Goal: Transaction & Acquisition: Download file/media

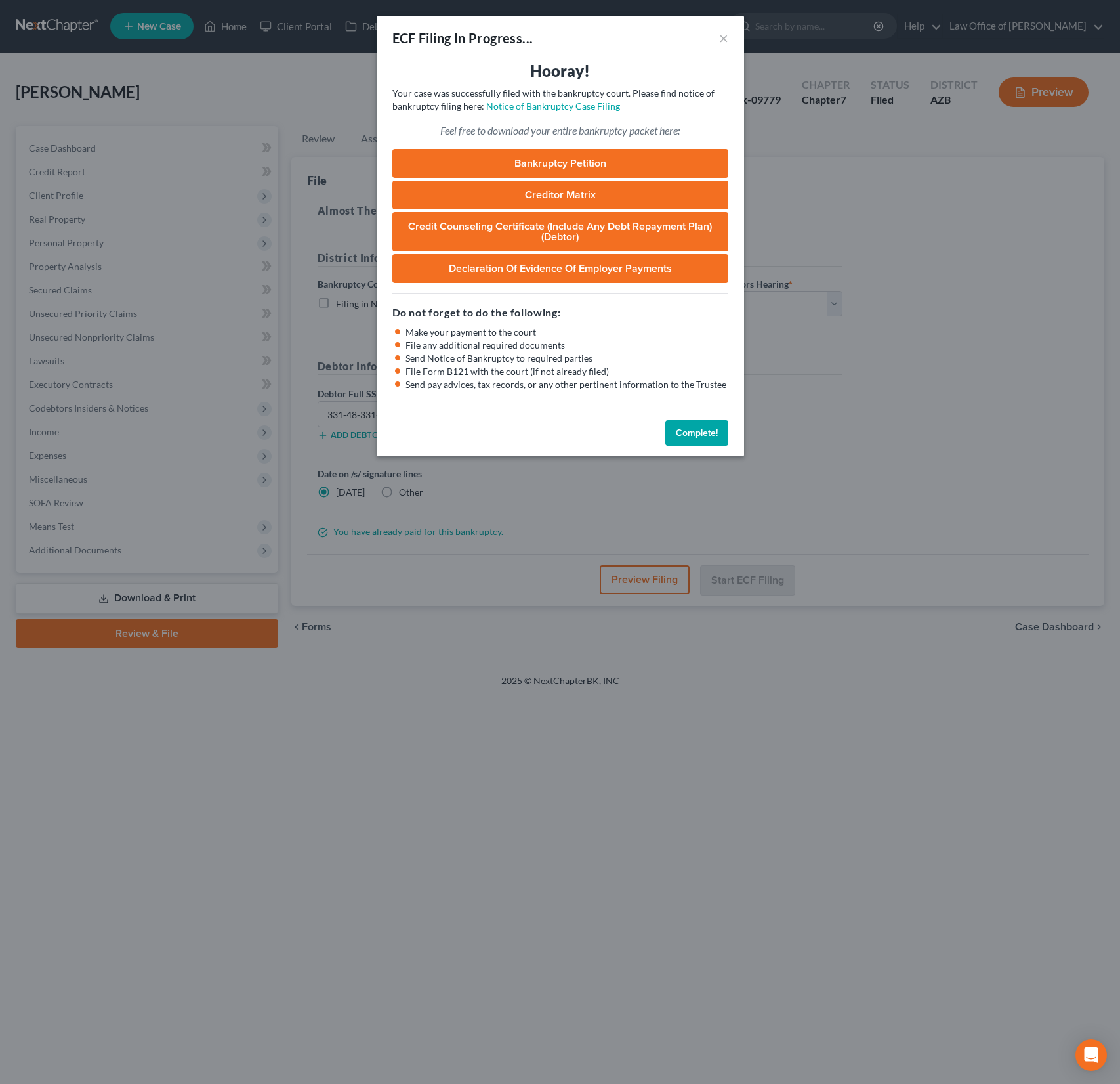
select select "0"
click at [598, 168] on link "Bankruptcy Petition" at bounding box center [560, 163] width 336 height 29
click at [698, 430] on button "Complete!" at bounding box center [697, 433] width 63 height 26
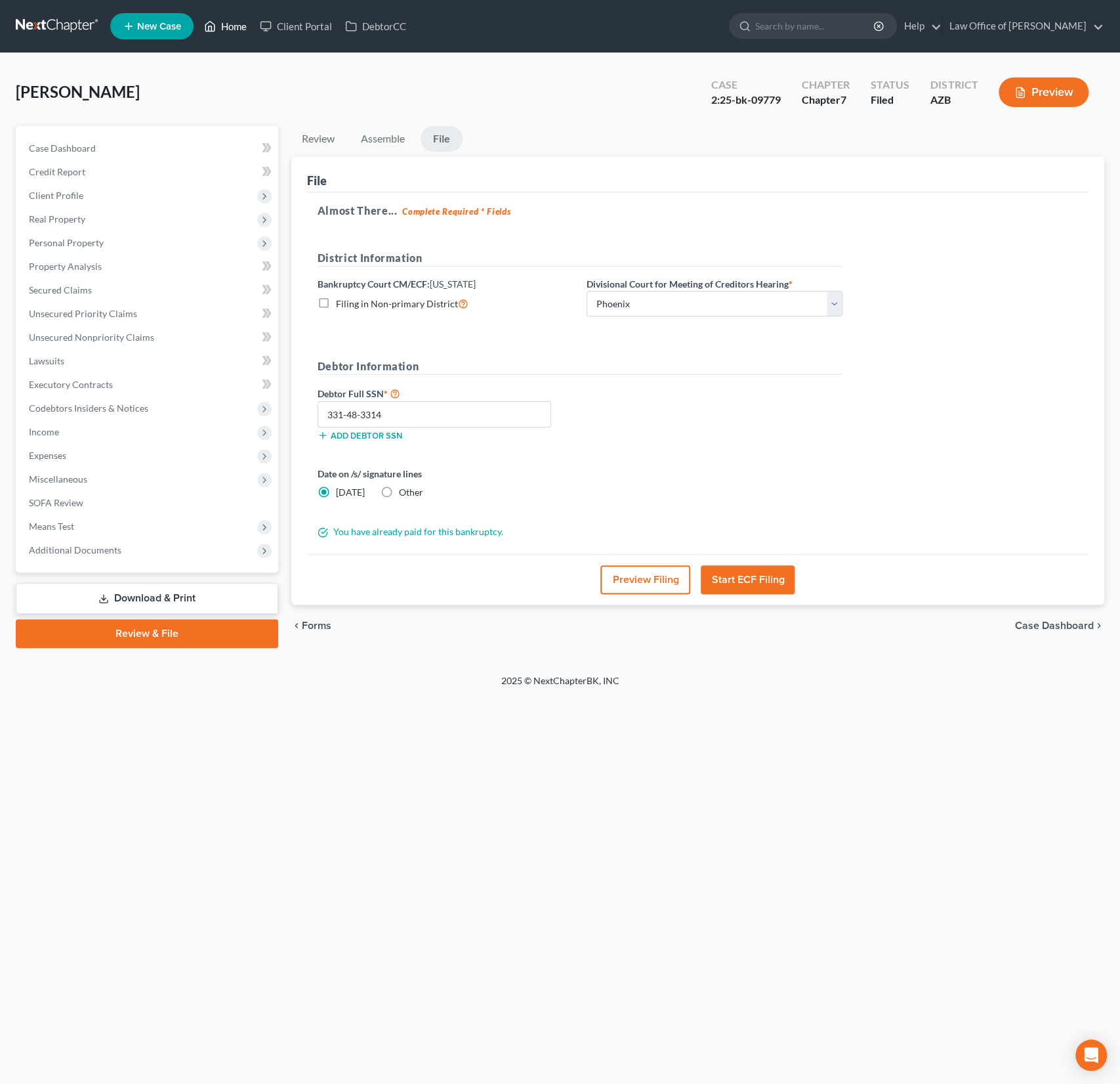
click at [228, 21] on link "Home" at bounding box center [225, 26] width 56 height 24
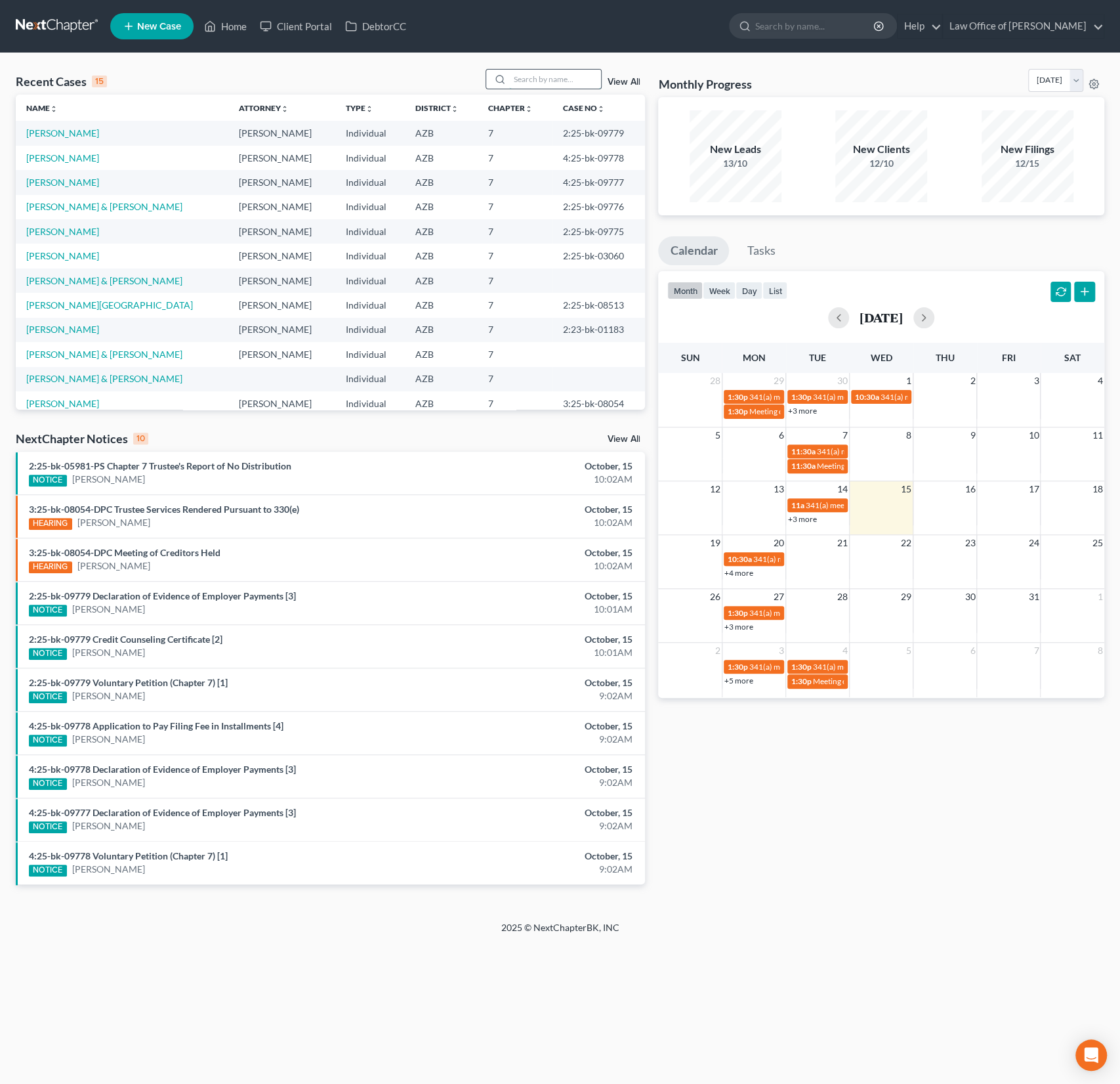
click at [534, 76] on input "search" at bounding box center [555, 79] width 92 height 19
type input "[PERSON_NAME]"
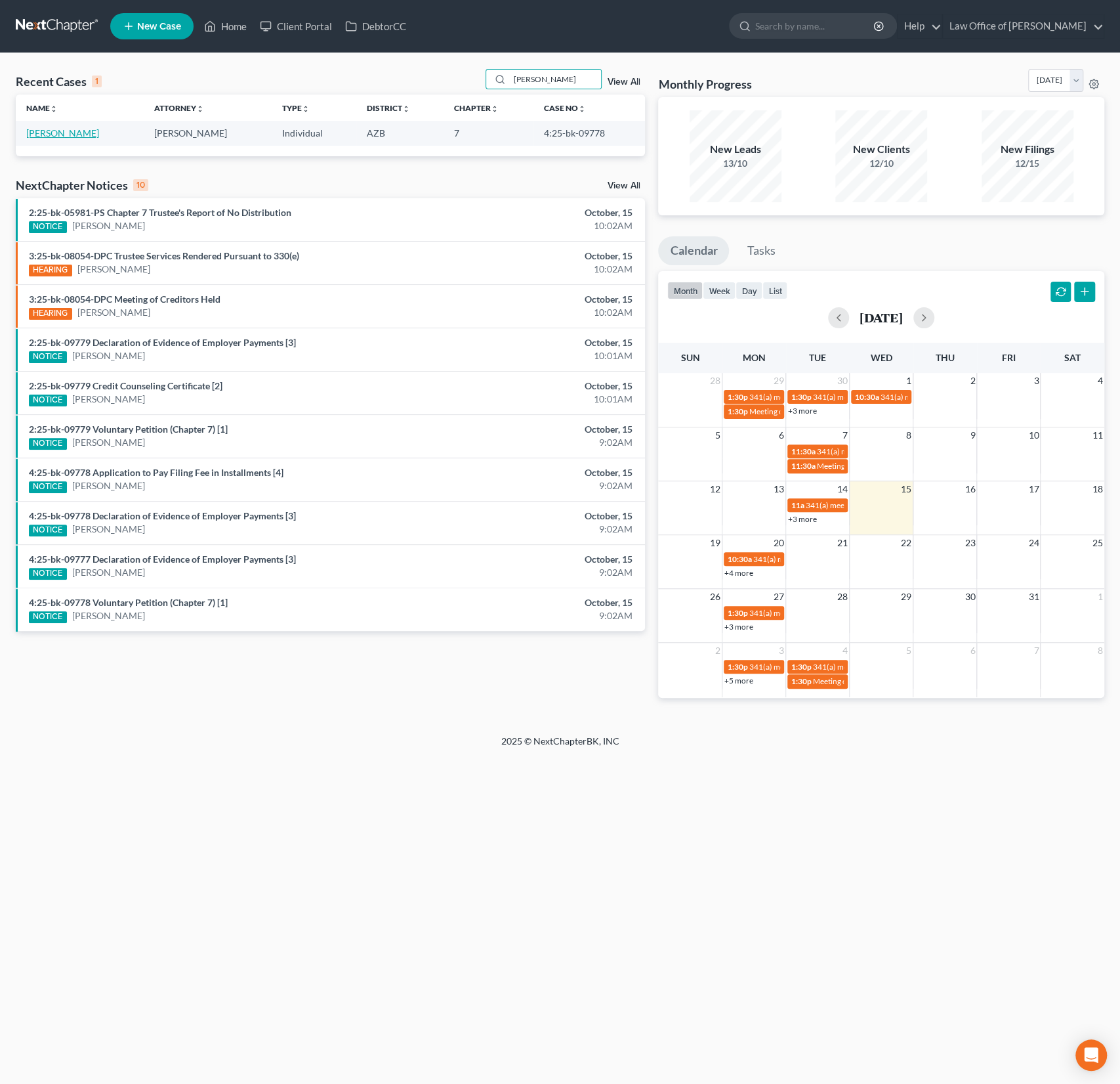
click at [45, 132] on link "[PERSON_NAME]" at bounding box center [62, 133] width 73 height 11
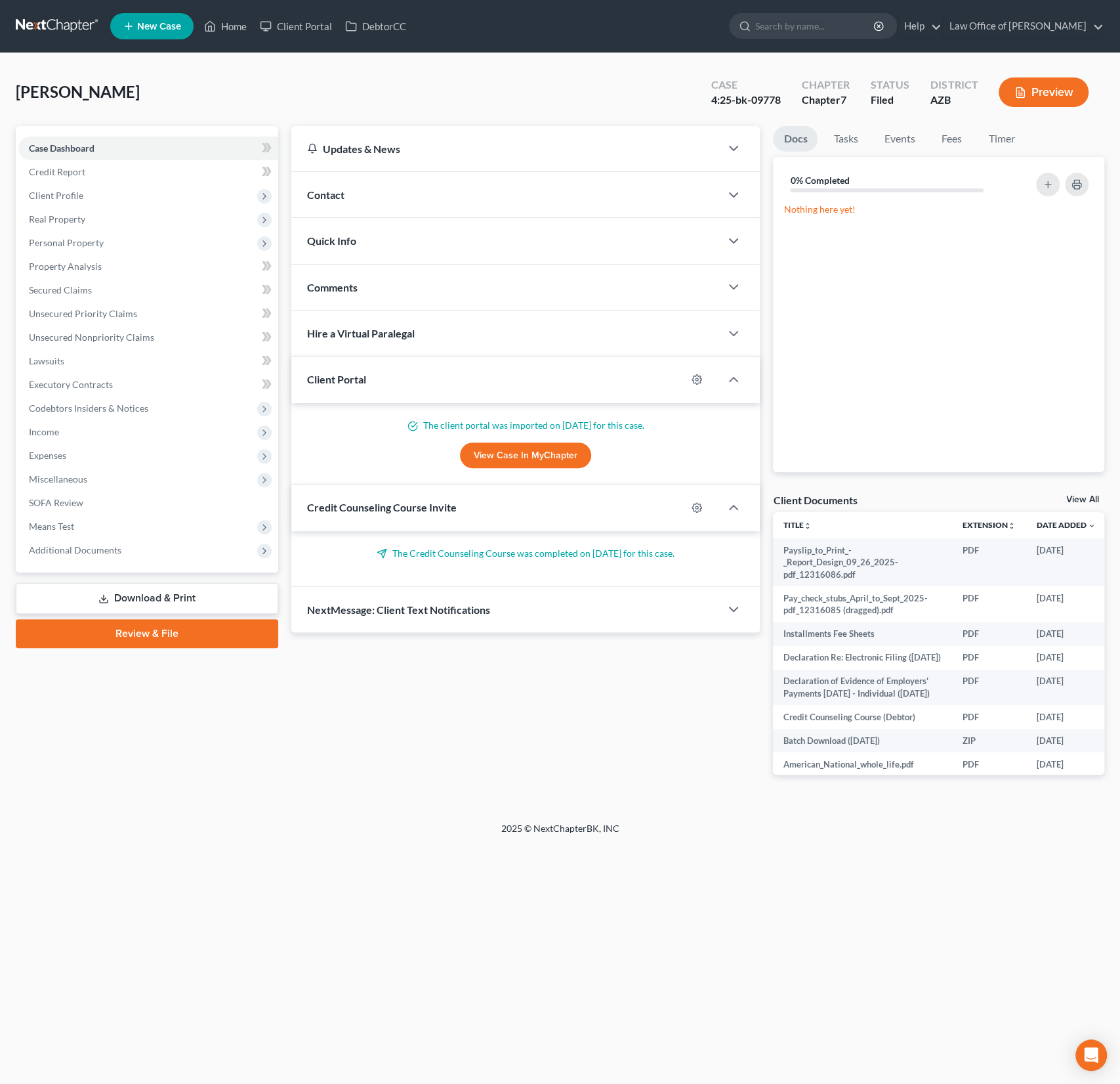
click at [145, 602] on link "Download & Print" at bounding box center [146, 598] width 262 height 31
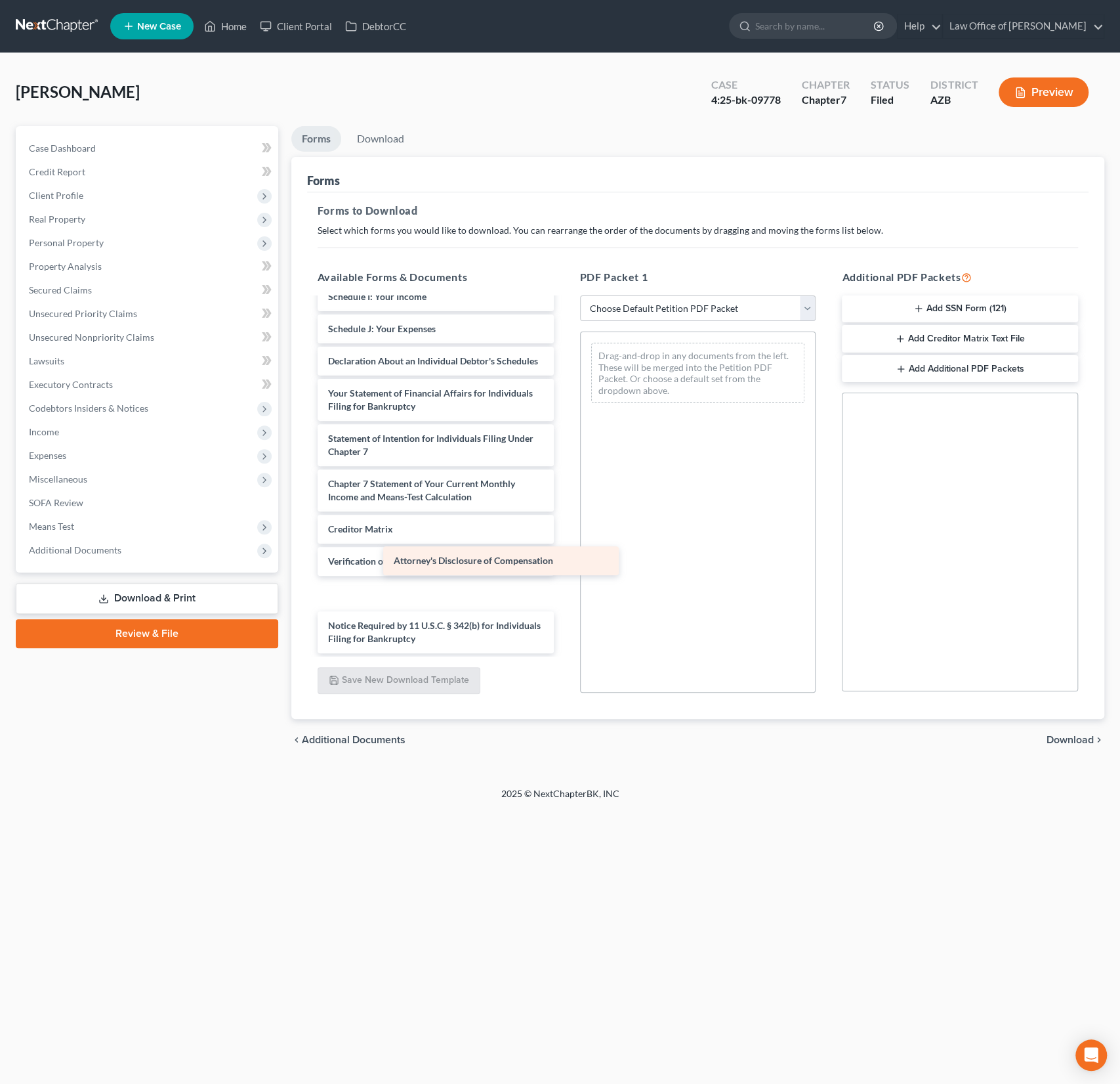
scroll to position [1890, 0]
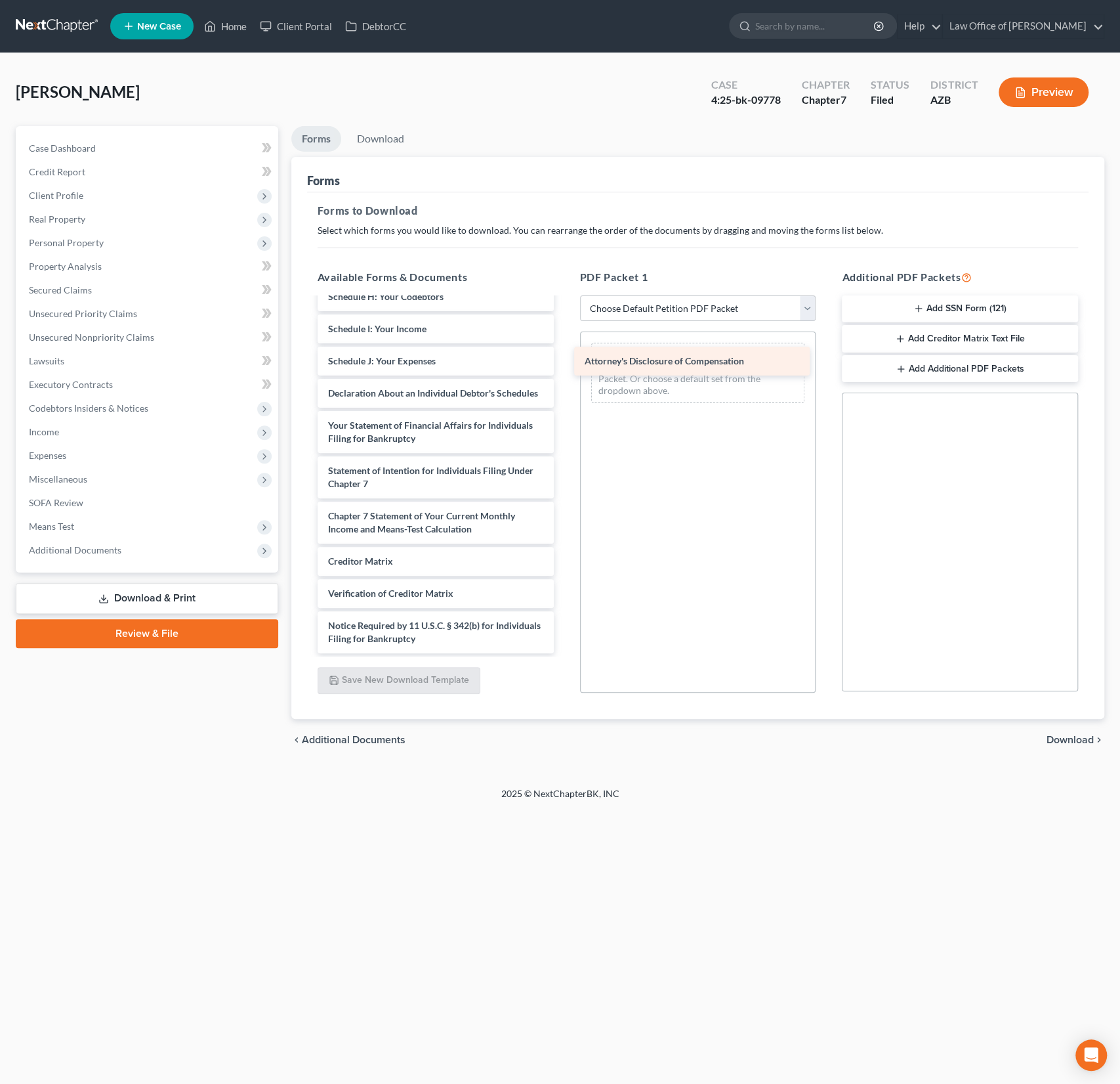
drag, startPoint x: 431, startPoint y: 637, endPoint x: 690, endPoint y: 365, distance: 375.6
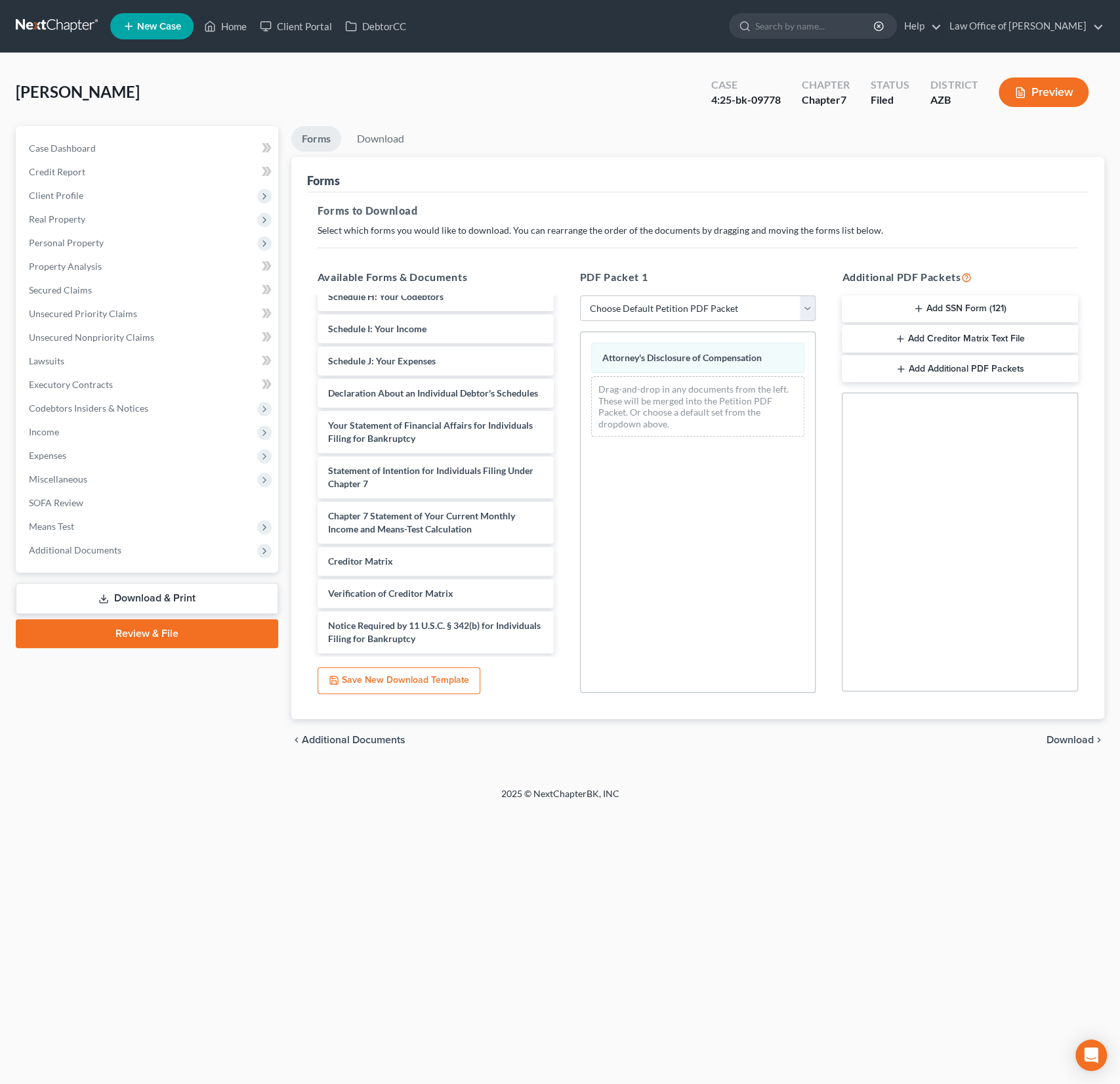
click at [1067, 739] on span "Download" at bounding box center [1070, 739] width 47 height 11
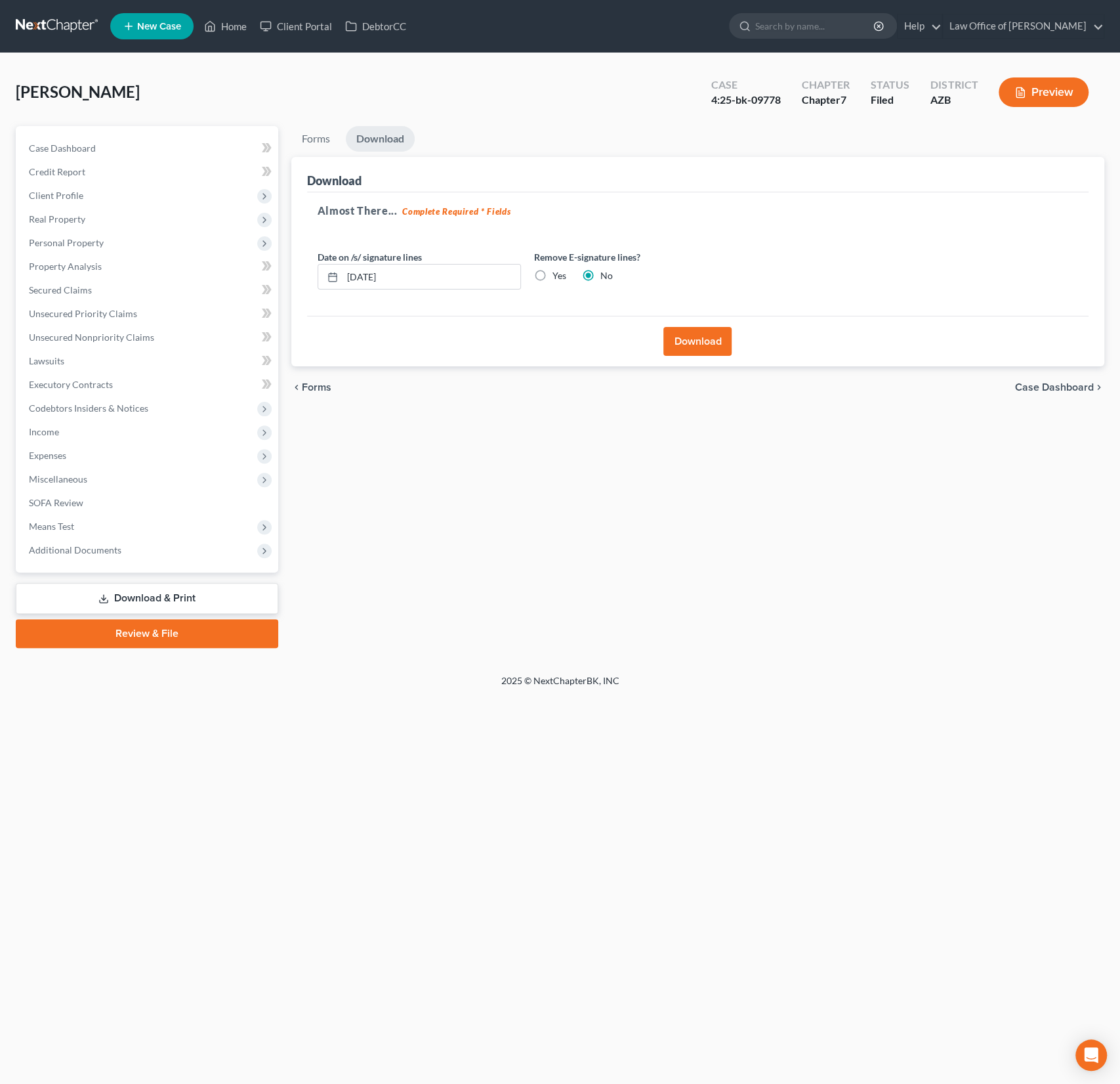
click at [696, 335] on button "Download" at bounding box center [698, 341] width 69 height 29
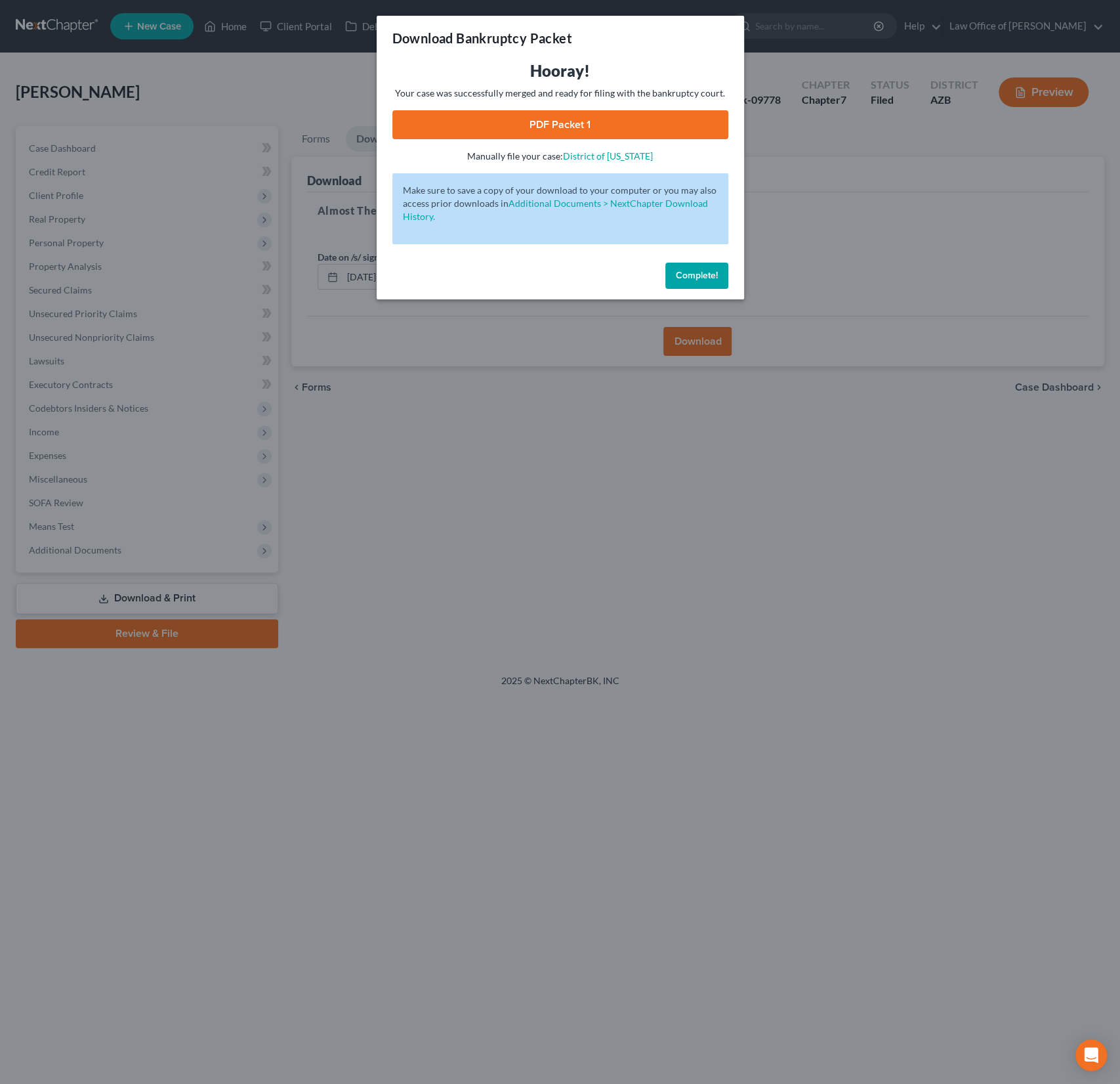
click at [574, 111] on link "PDF Packet 1" at bounding box center [560, 125] width 336 height 29
click at [690, 273] on span "Complete!" at bounding box center [697, 275] width 42 height 11
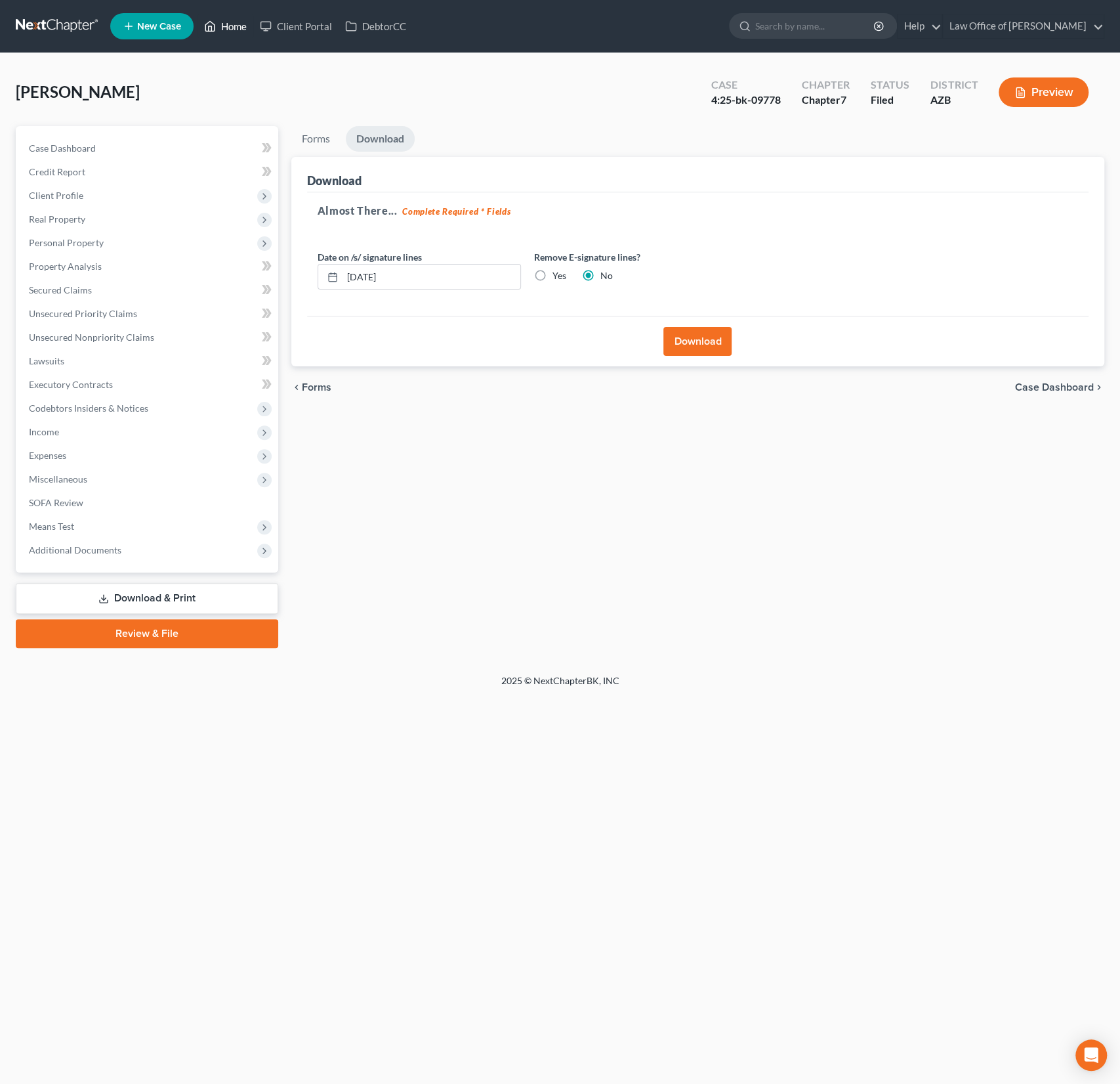
click at [249, 32] on link "Home" at bounding box center [225, 26] width 56 height 24
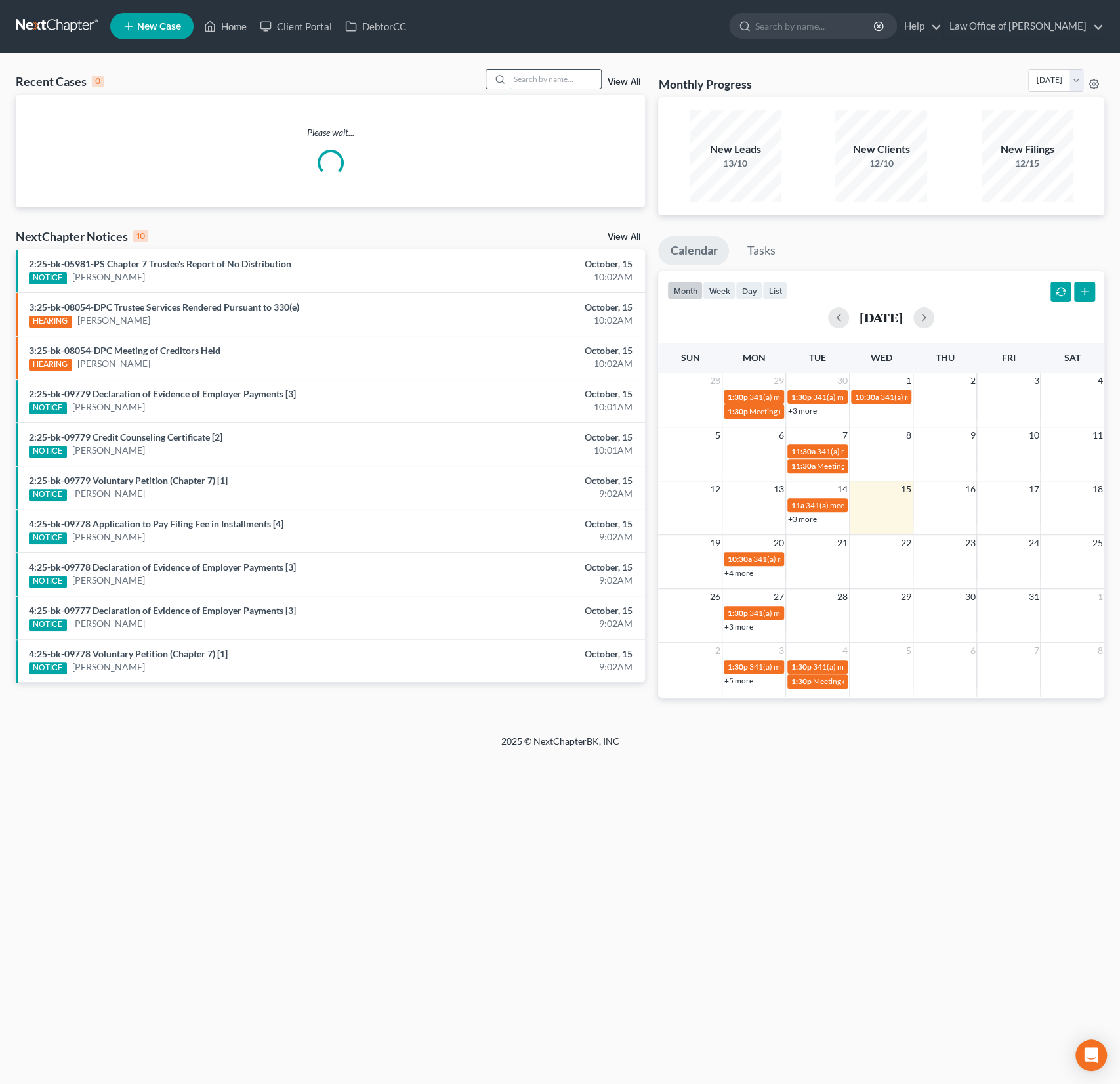
click at [537, 84] on input "search" at bounding box center [555, 79] width 92 height 19
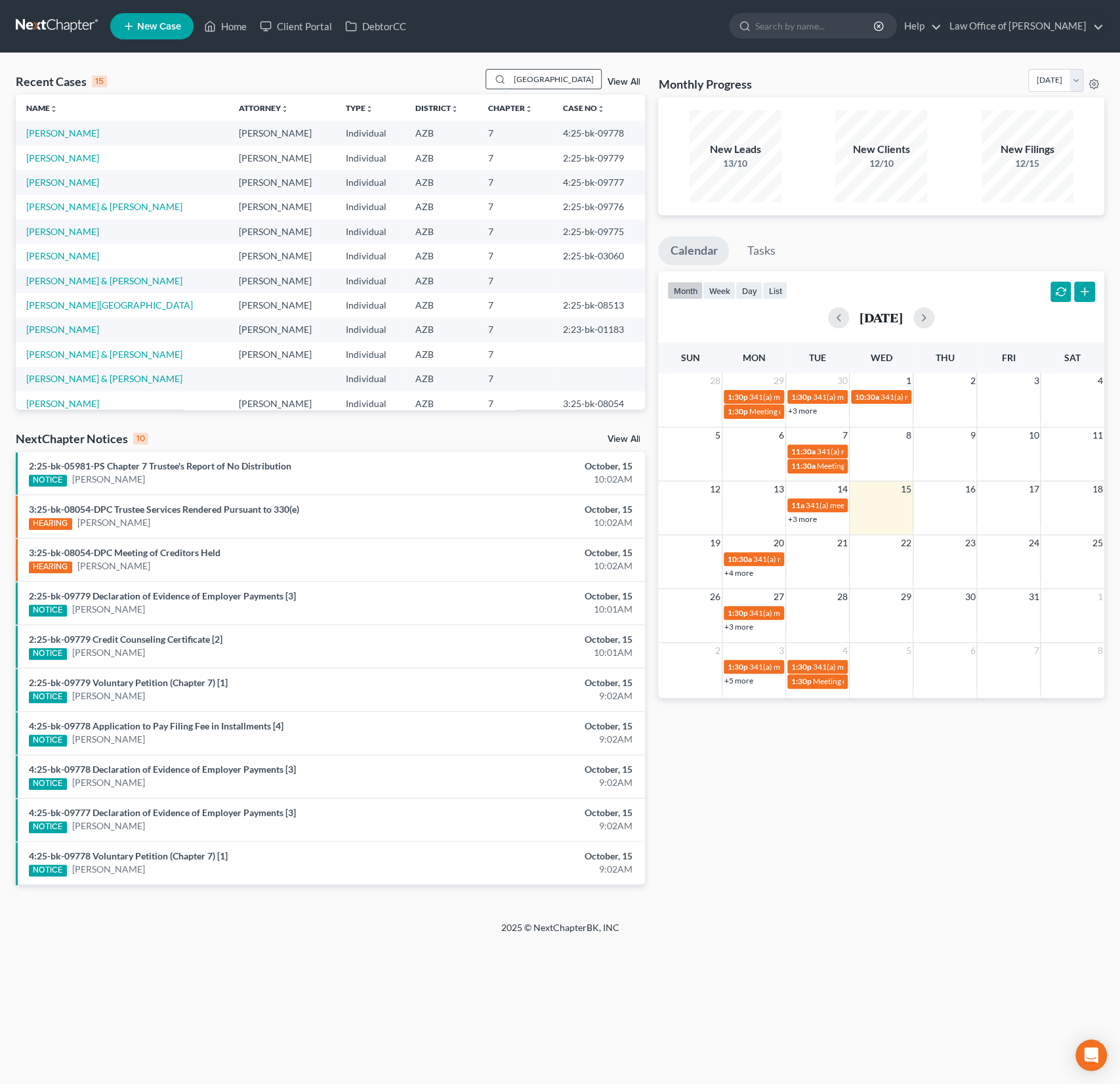
type input "[GEOGRAPHIC_DATA]"
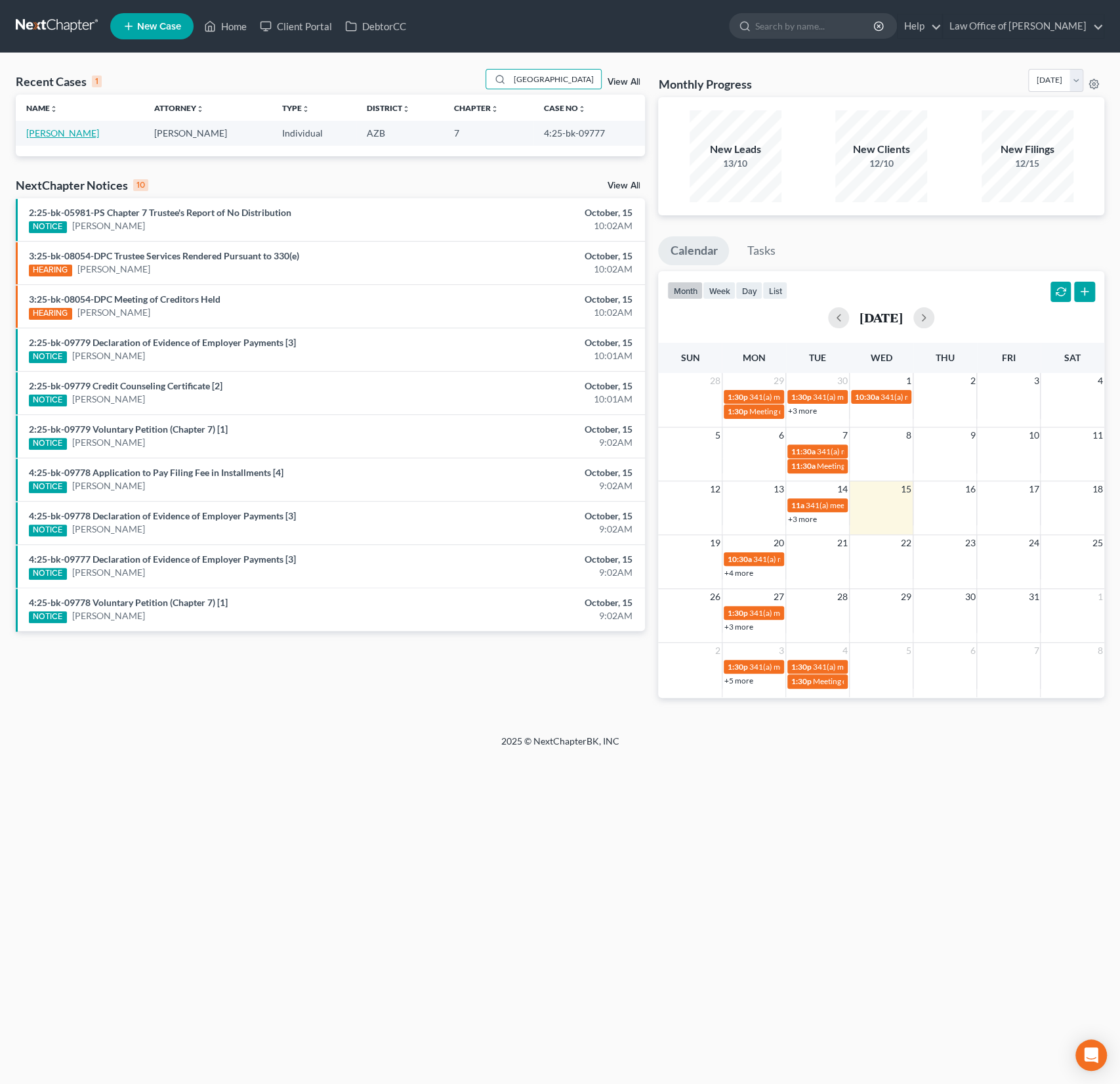
click at [97, 136] on link "[PERSON_NAME]" at bounding box center [62, 133] width 73 height 11
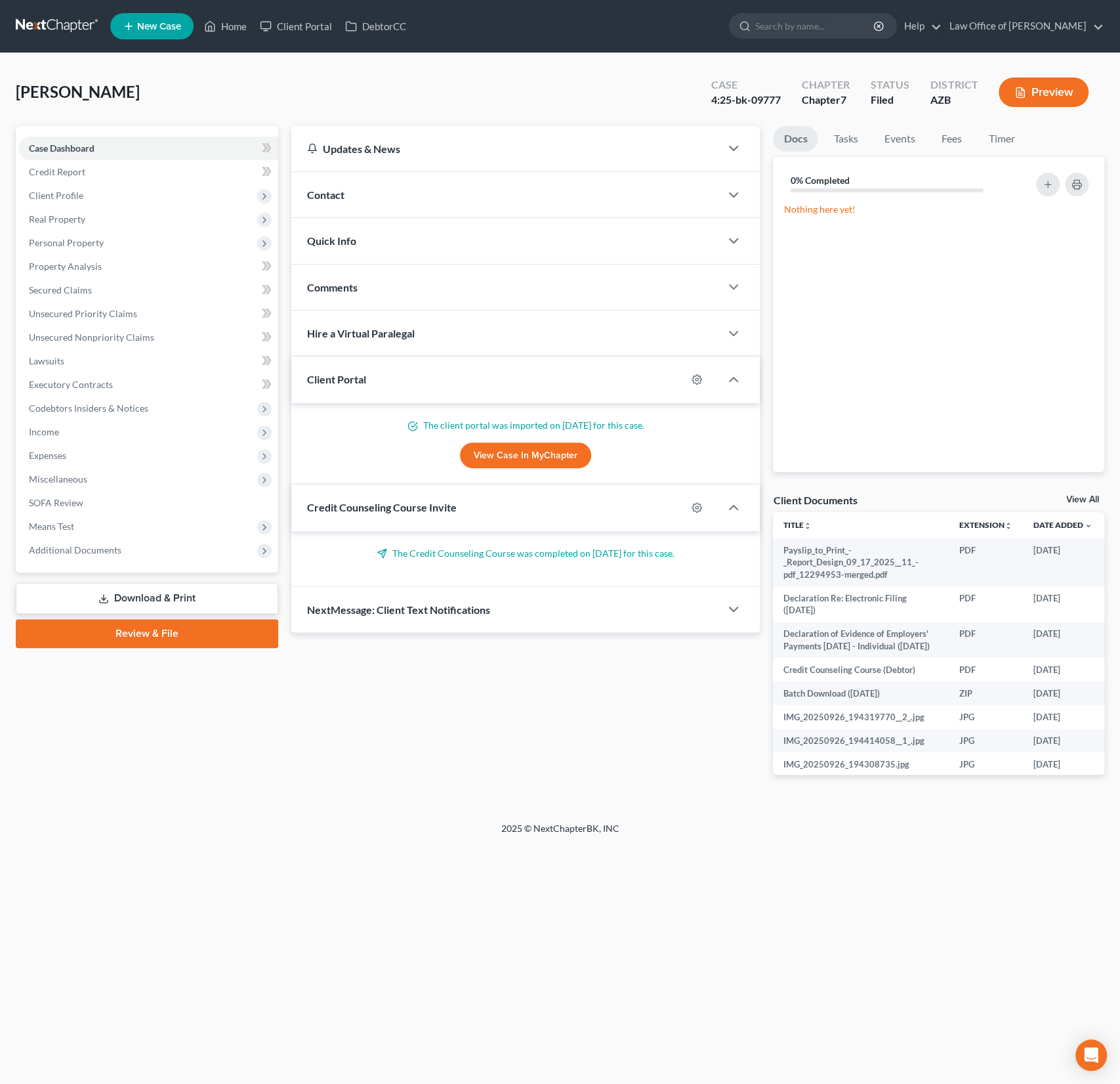
click at [149, 598] on link "Download & Print" at bounding box center [146, 598] width 262 height 31
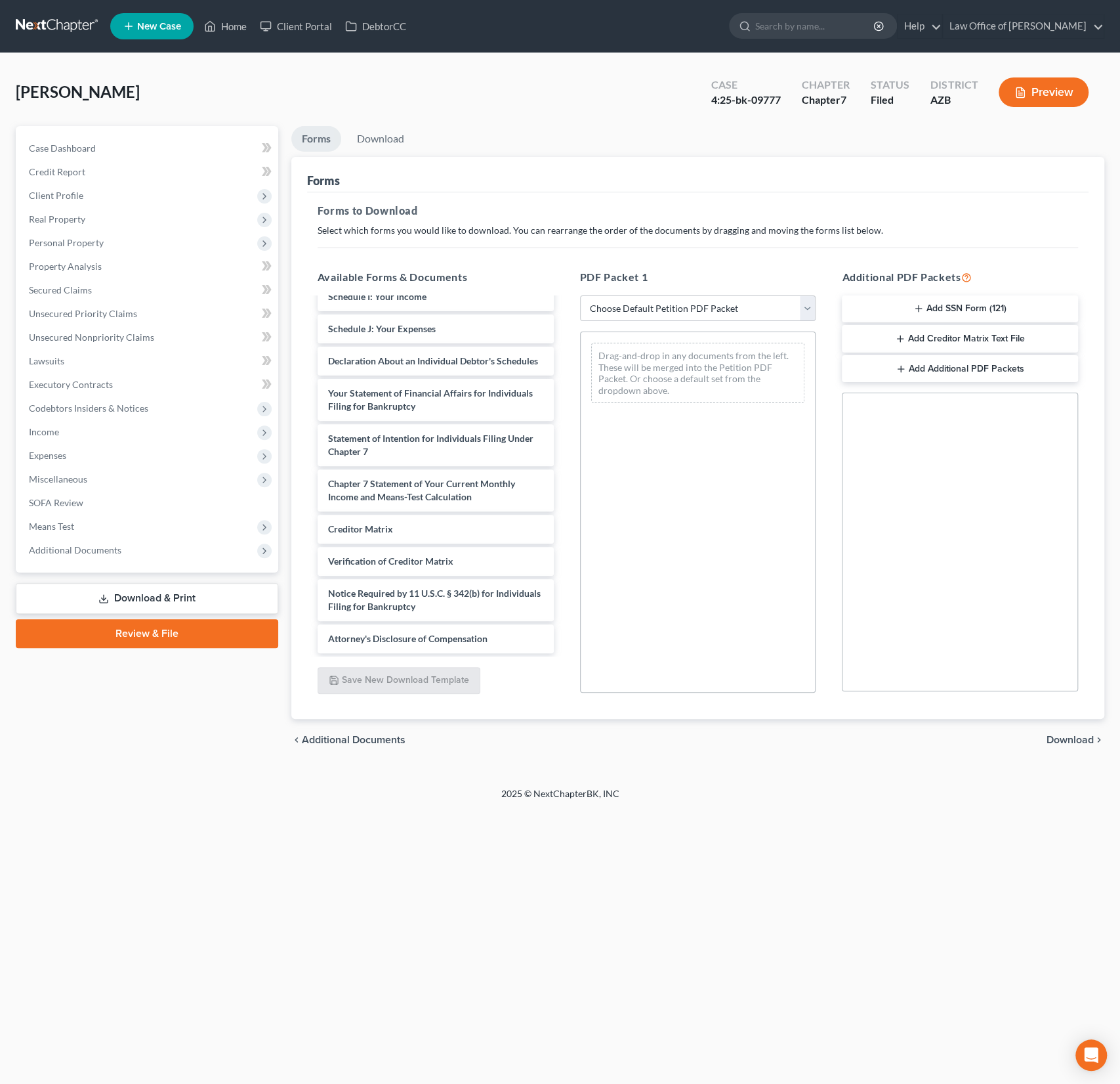
scroll to position [1444, 0]
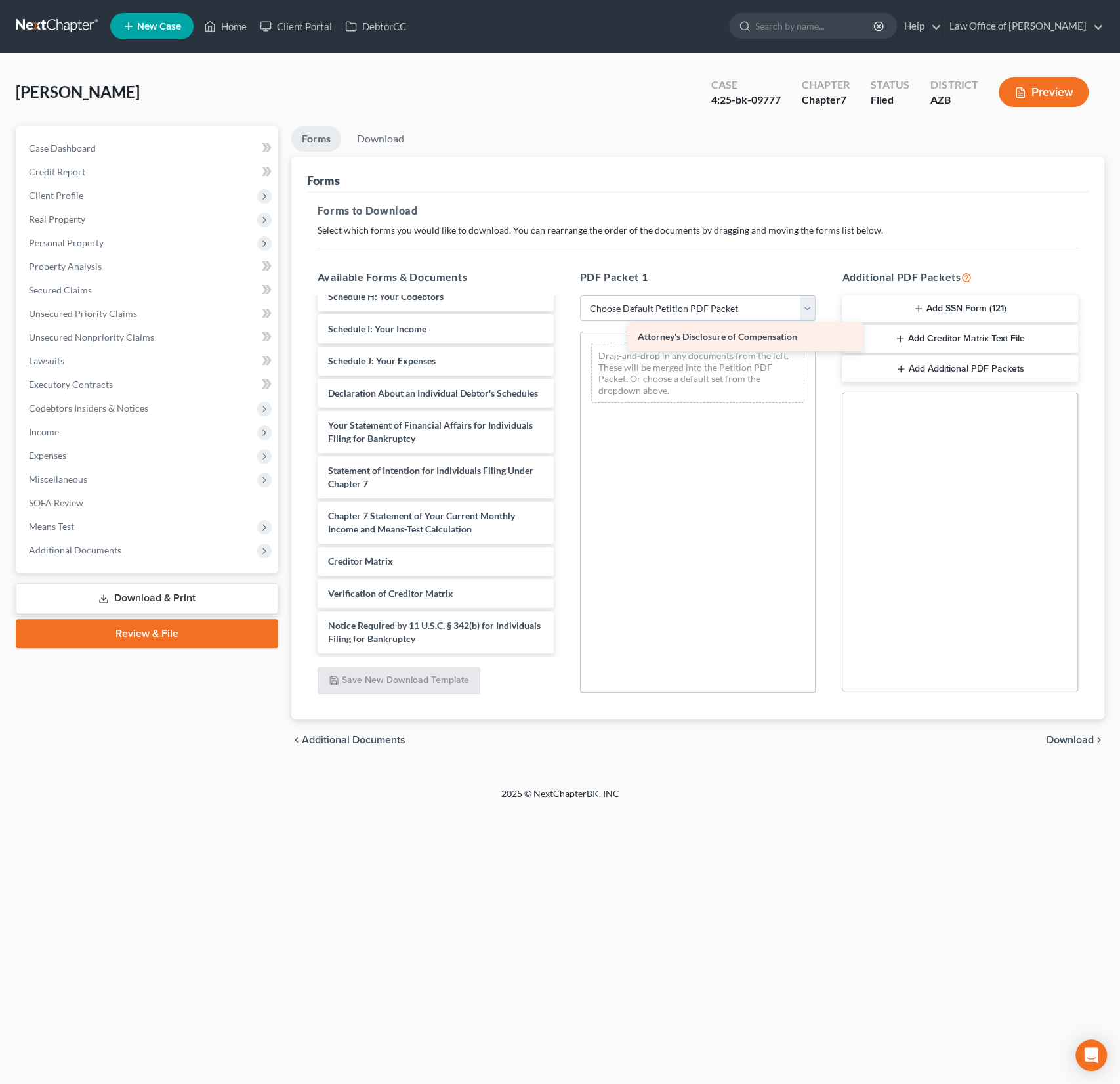
drag, startPoint x: 429, startPoint y: 639, endPoint x: 702, endPoint y: 374, distance: 380.5
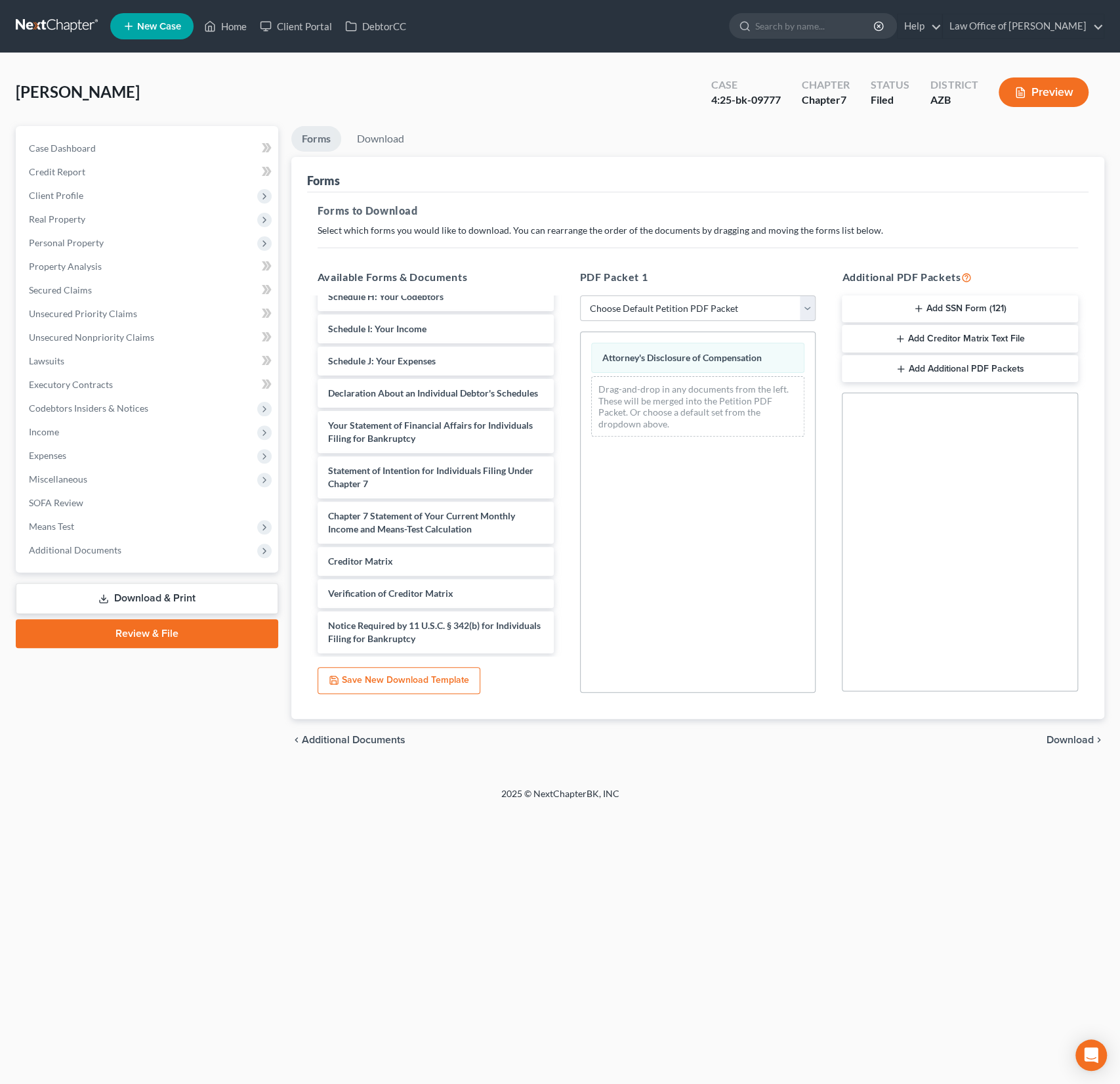
click at [1079, 740] on span "Download" at bounding box center [1070, 739] width 47 height 11
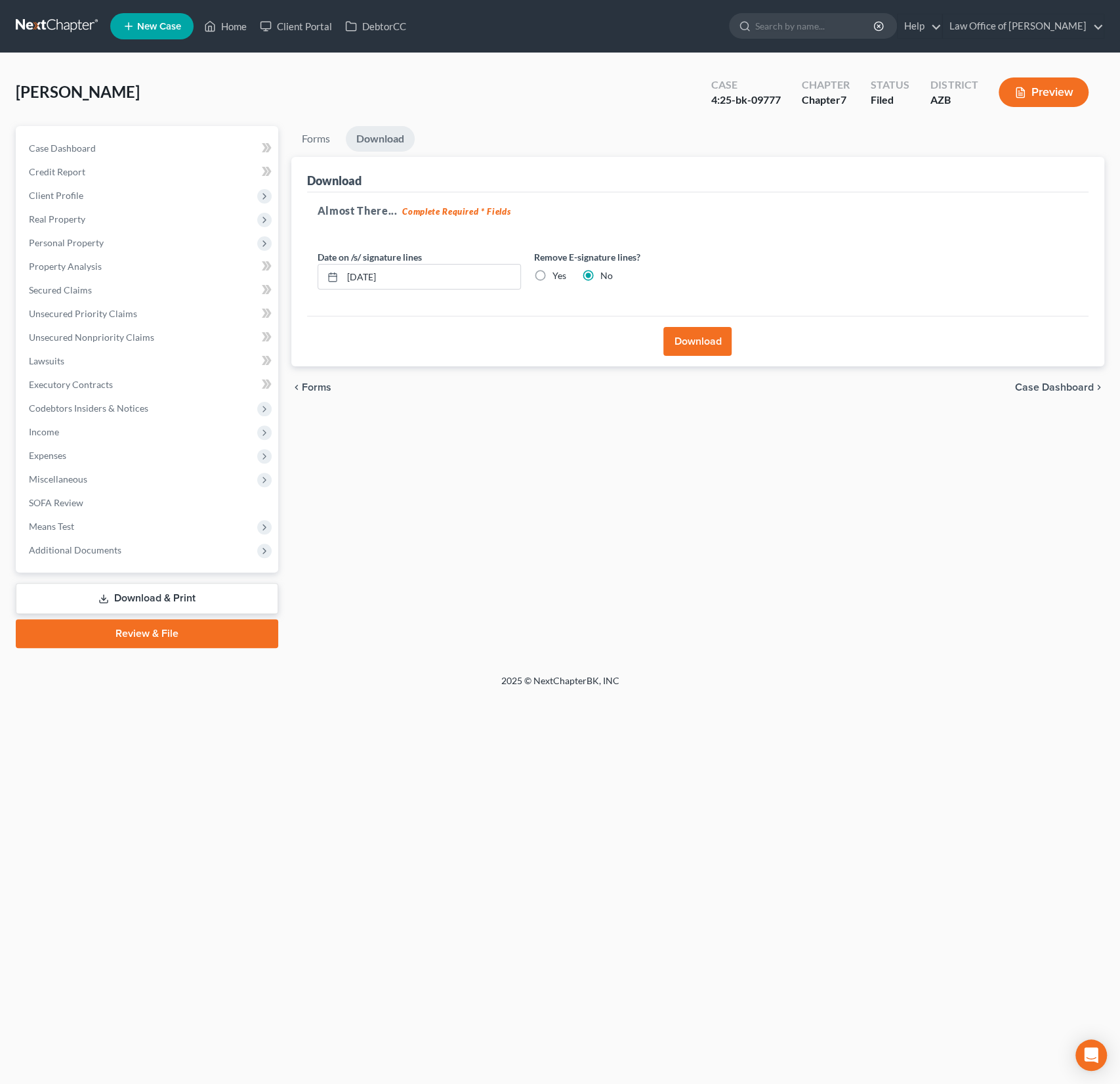
click at [710, 341] on button "Download" at bounding box center [698, 341] width 69 height 29
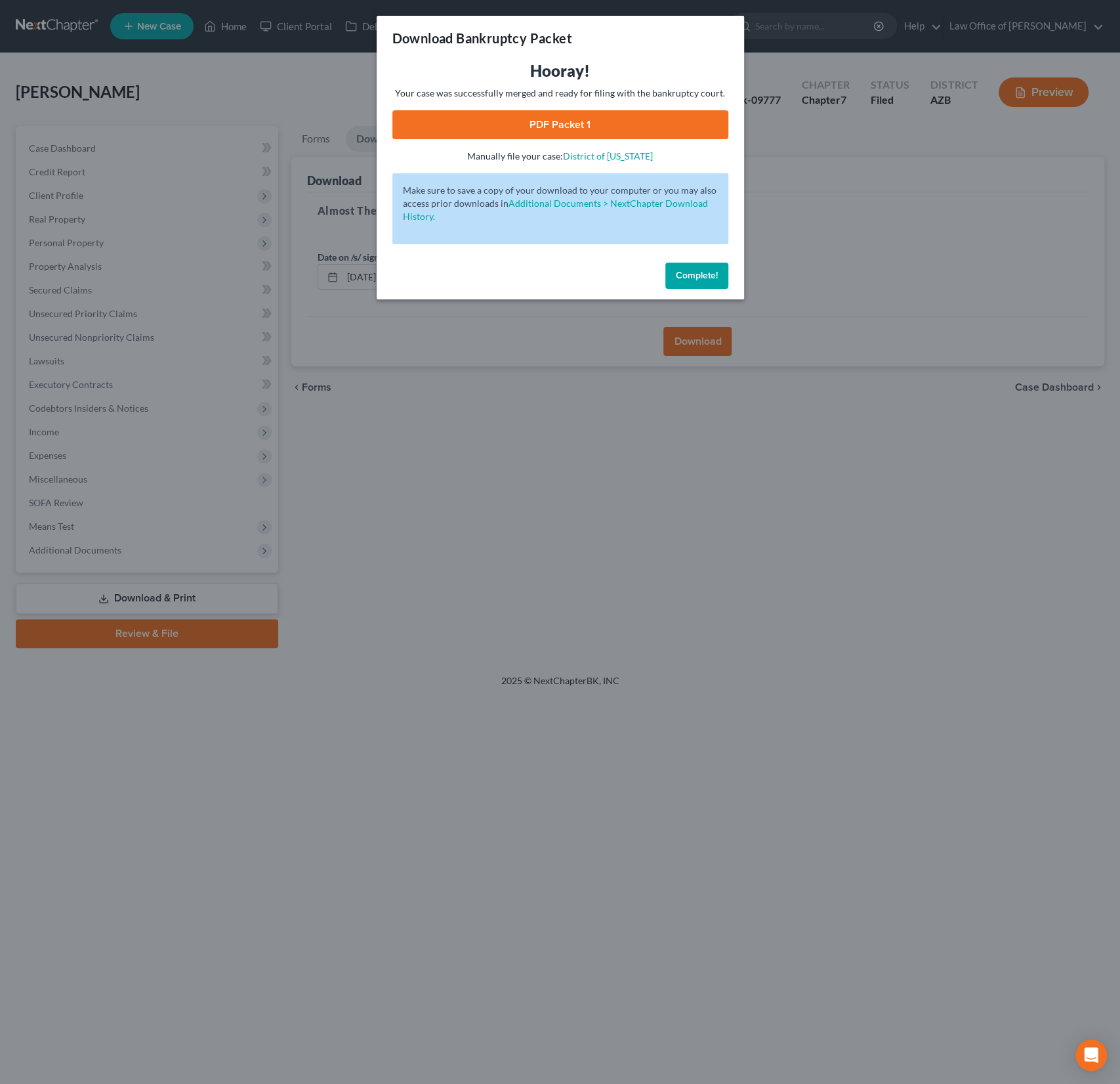
click at [577, 131] on link "PDF Packet 1" at bounding box center [560, 125] width 336 height 29
